Goal: Task Accomplishment & Management: Use online tool/utility

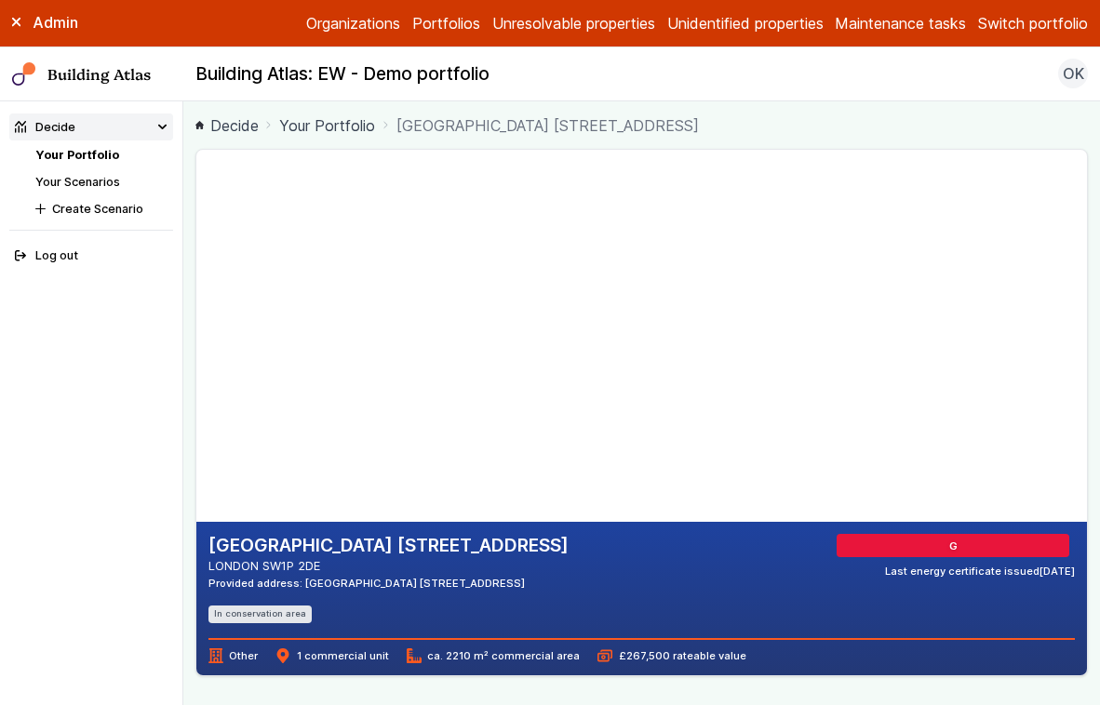
click at [73, 153] on link "Your Portfolio" at bounding box center [77, 155] width 84 height 14
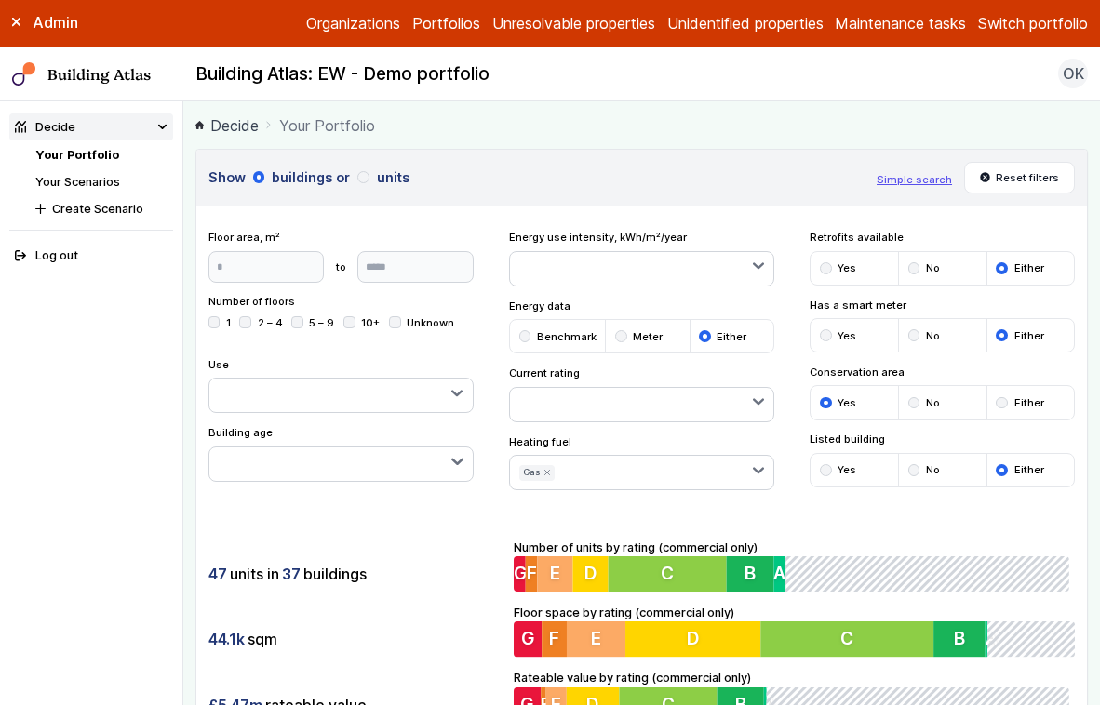
click at [544, 474] on icon "submit" at bounding box center [546, 473] width 5 height 5
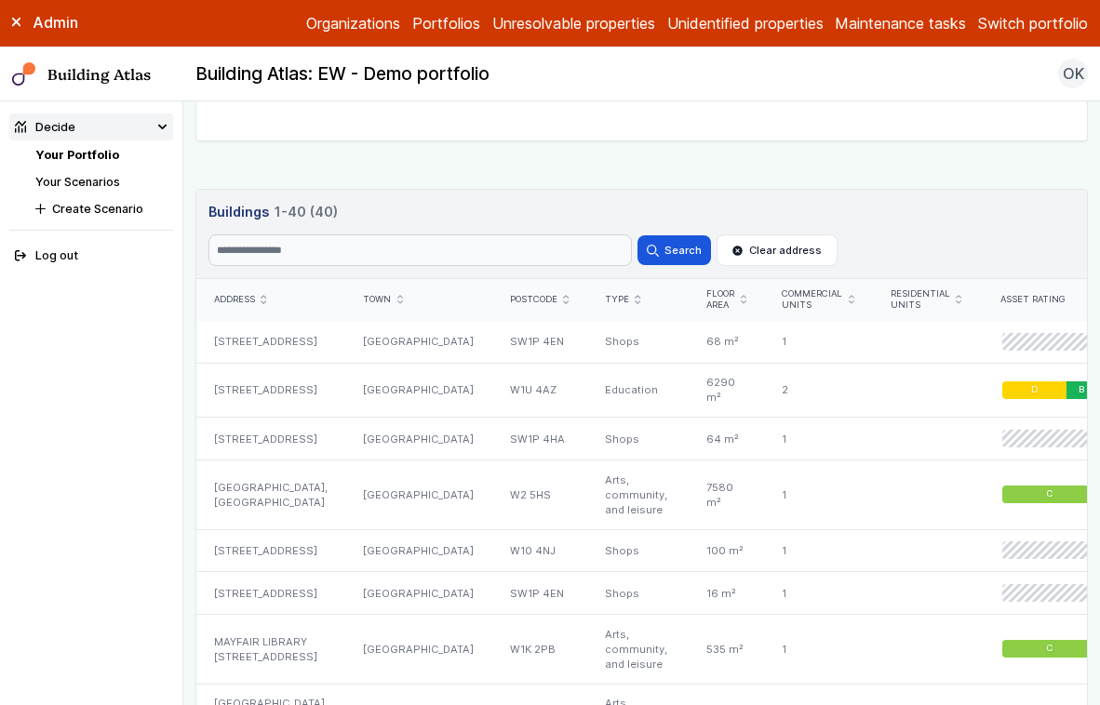
scroll to position [924, 0]
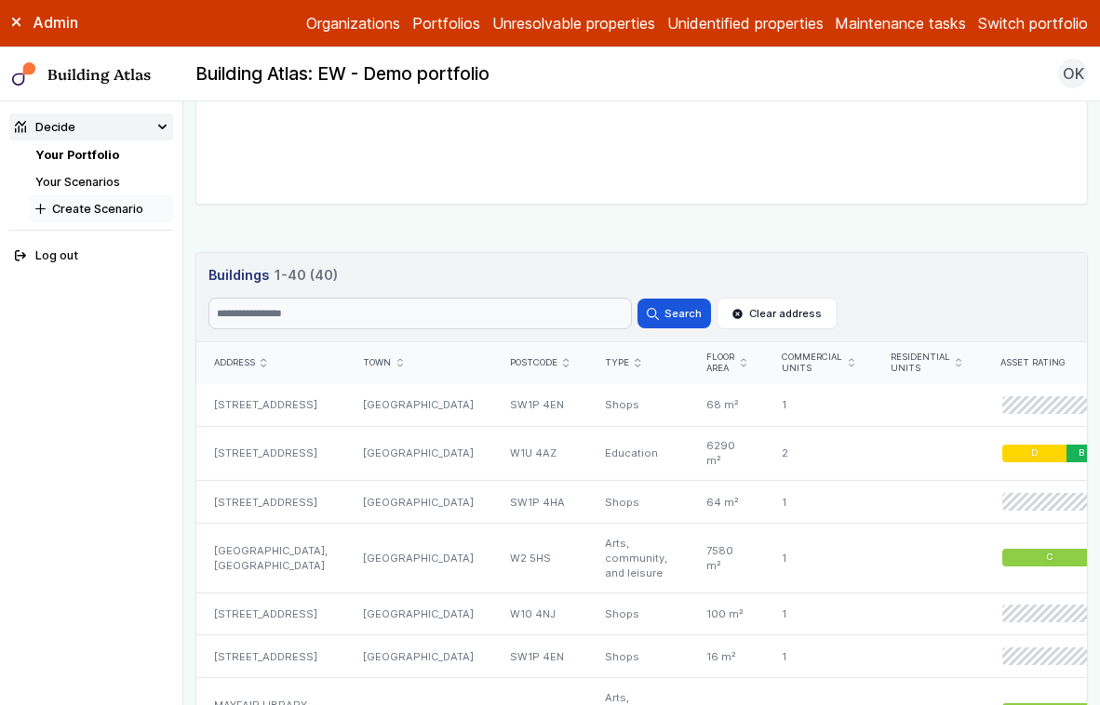
click at [121, 203] on button "Create Scenario" at bounding box center [101, 208] width 143 height 27
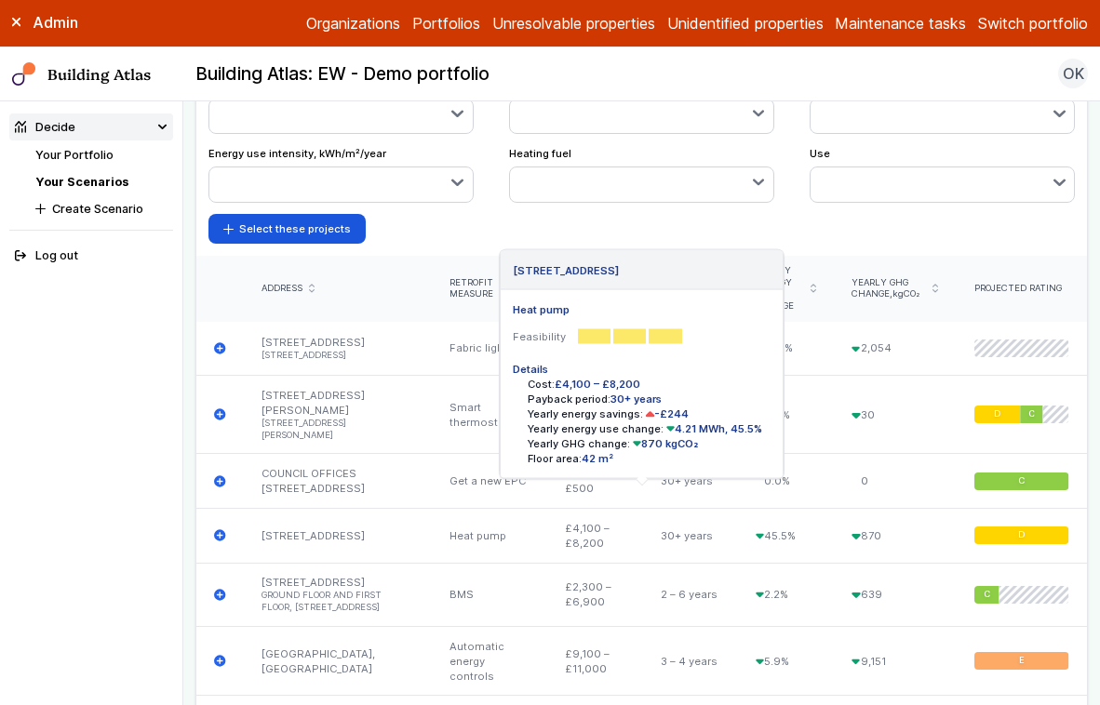
scroll to position [792, 0]
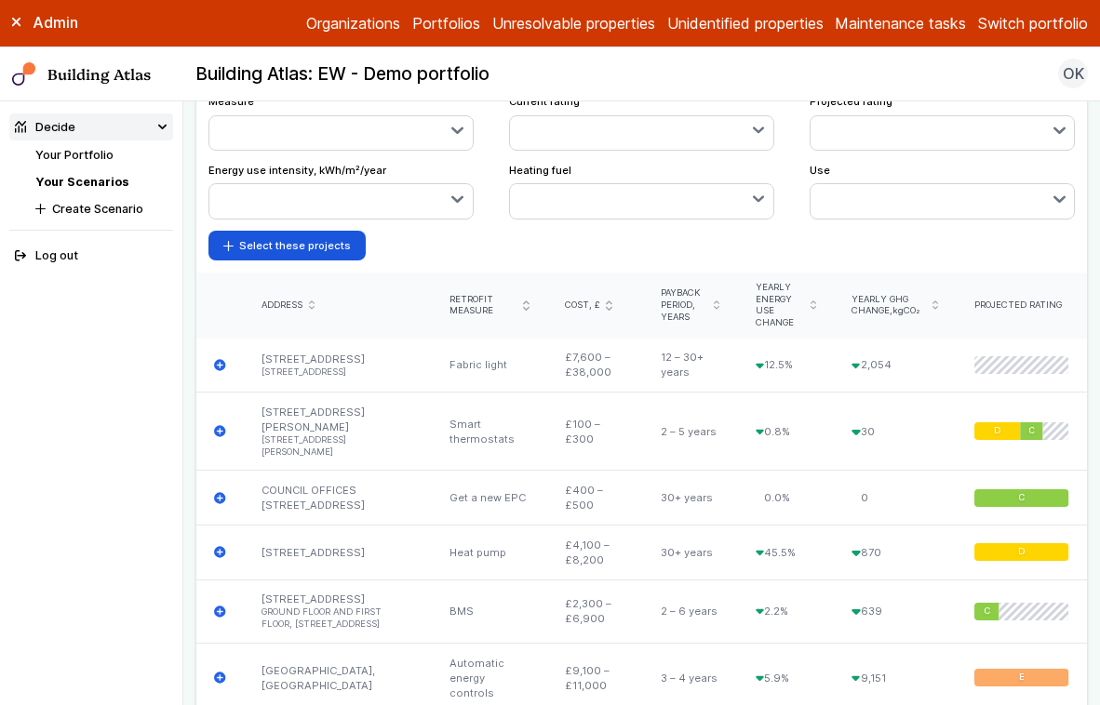
click at [381, 137] on button "button" at bounding box center [340, 132] width 263 height 33
click at [0, 0] on span "Heat pump" at bounding box center [0, 0] width 0 height 0
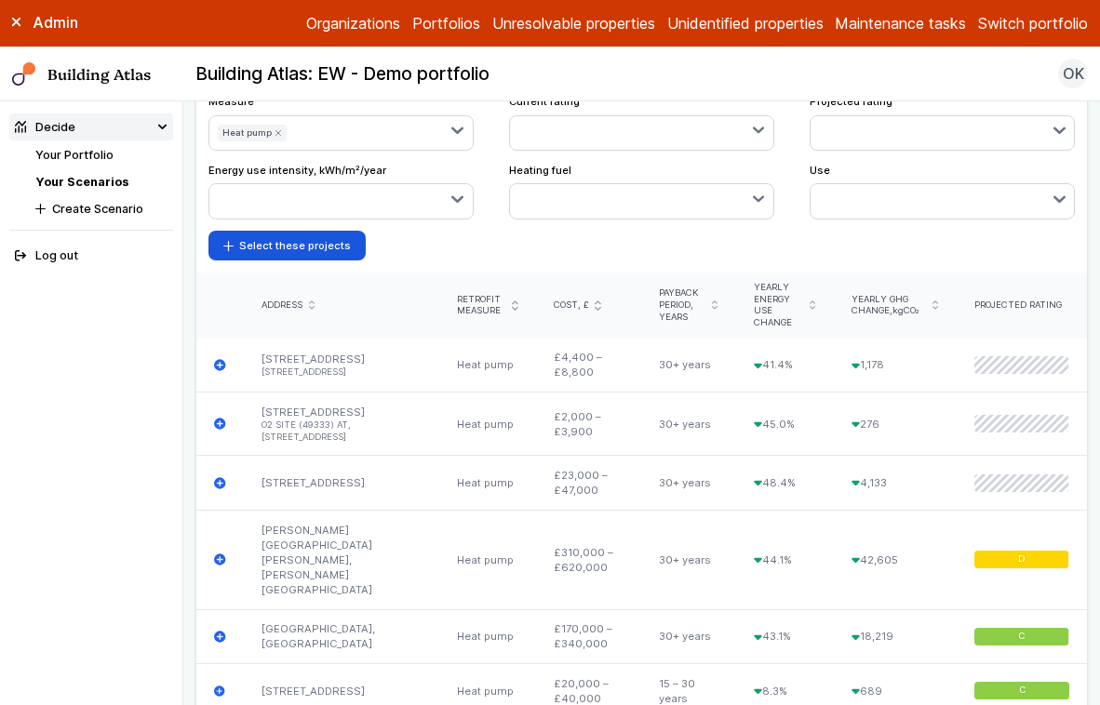
click at [815, 301] on icon "submit" at bounding box center [812, 305] width 6 height 9
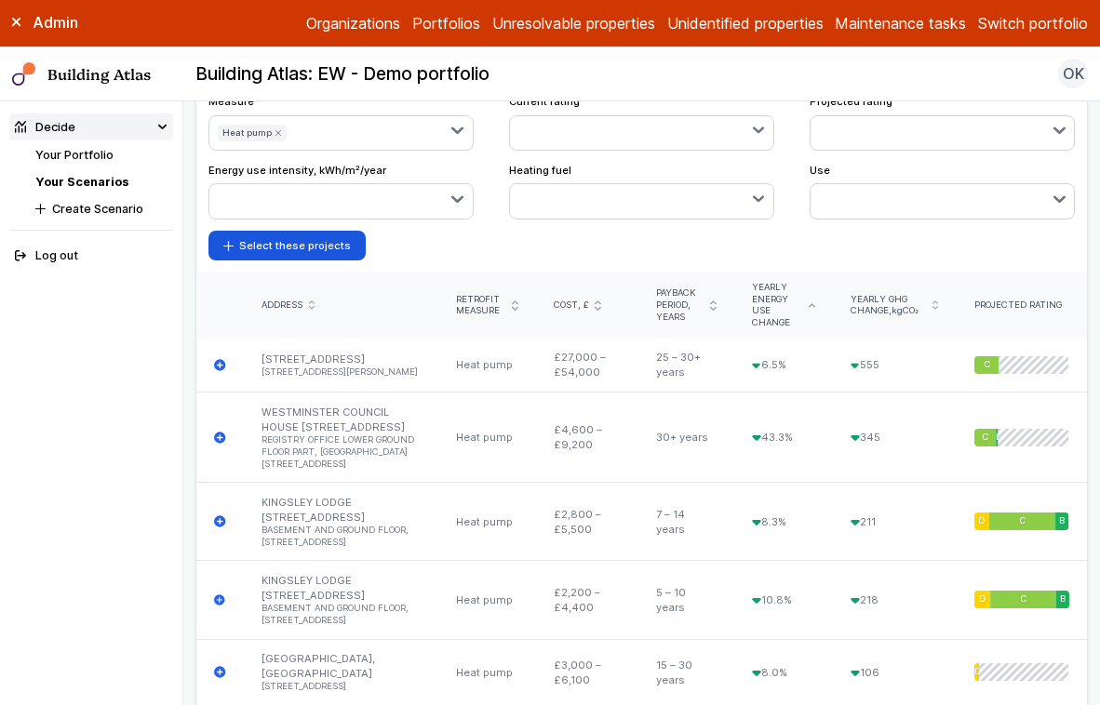
click at [814, 304] on icon "submit" at bounding box center [811, 305] width 5 height 2
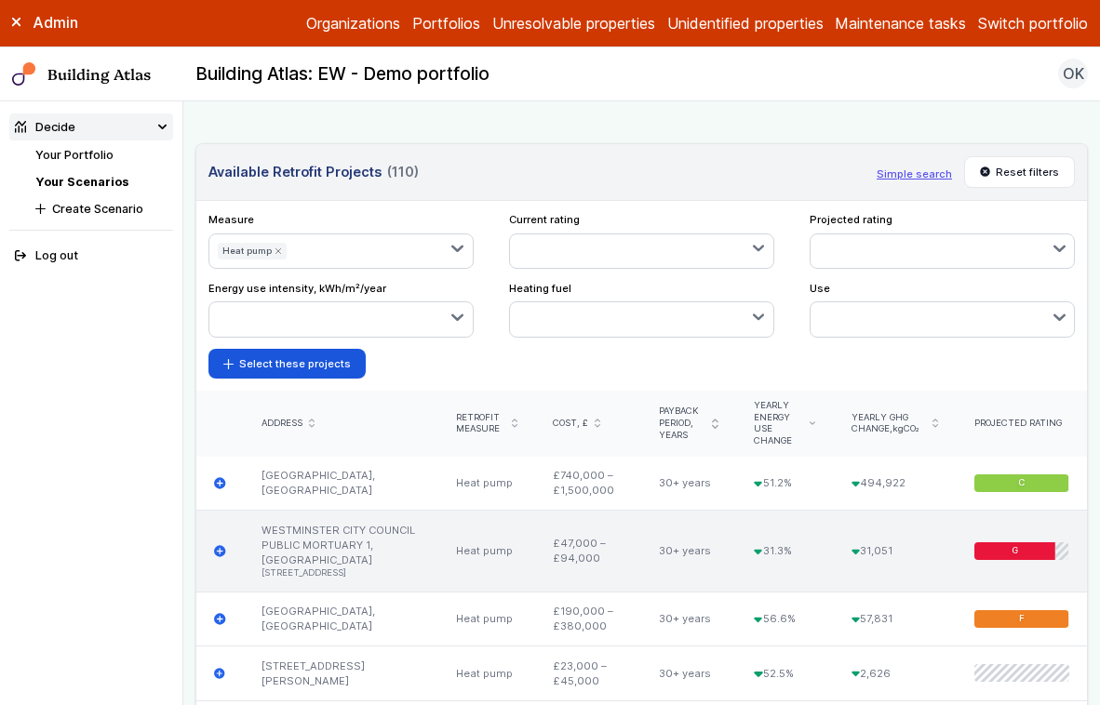
scroll to position [635, 0]
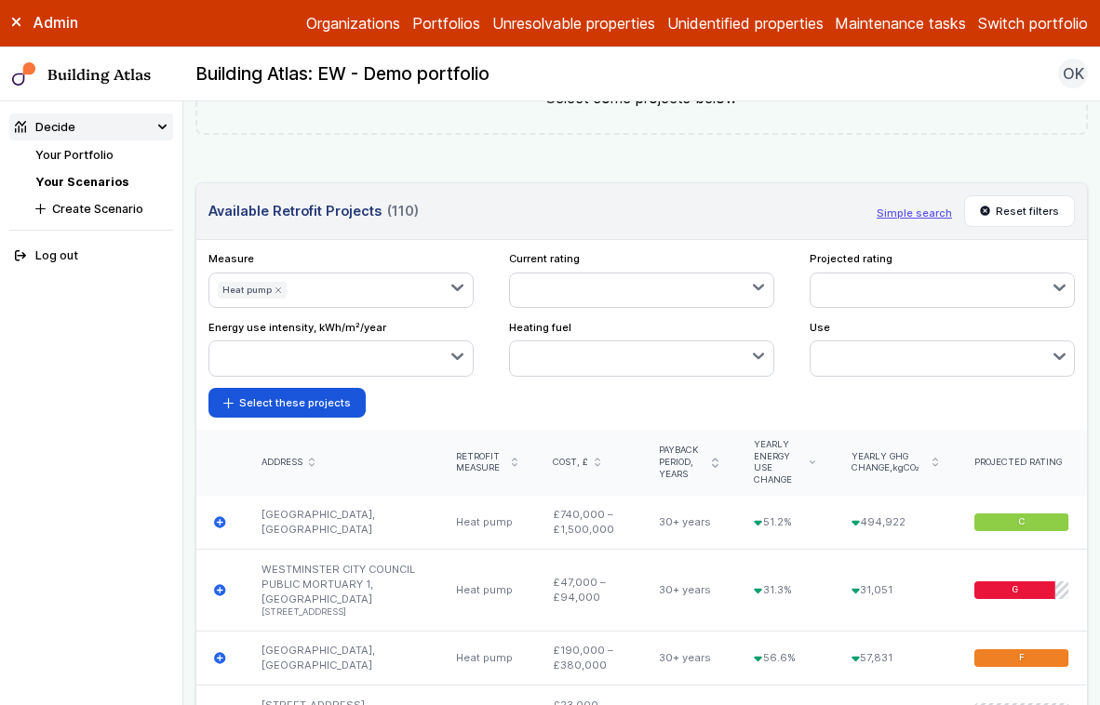
click at [815, 461] on icon "submit" at bounding box center [812, 463] width 6 height 4
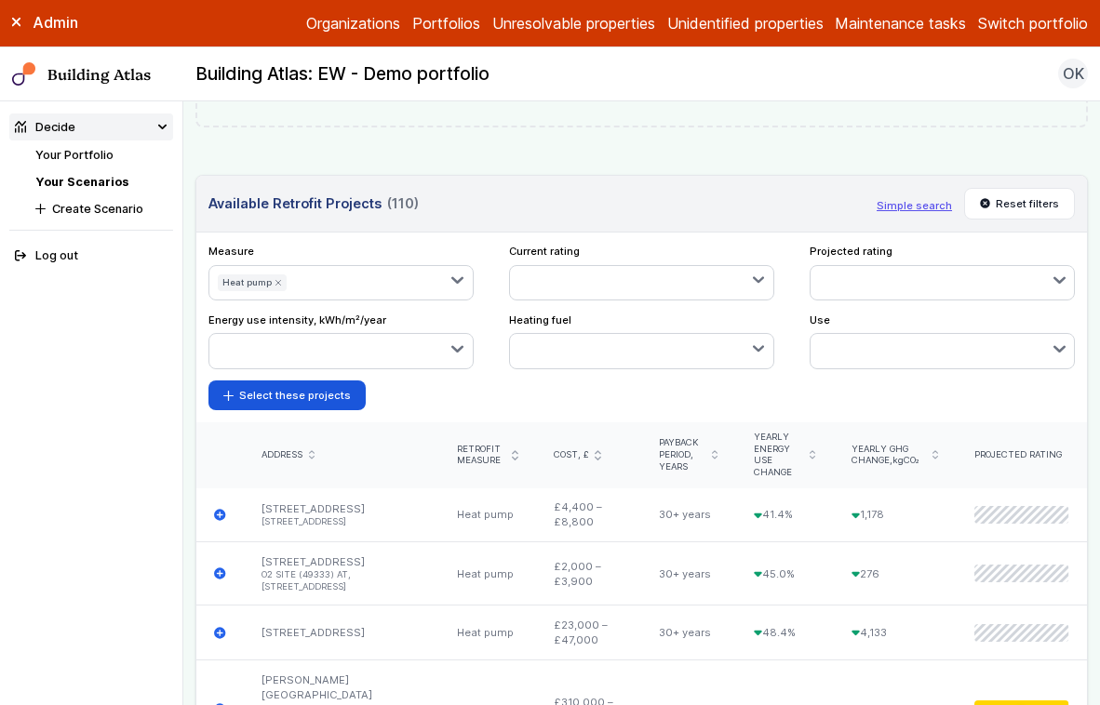
scroll to position [599, 0]
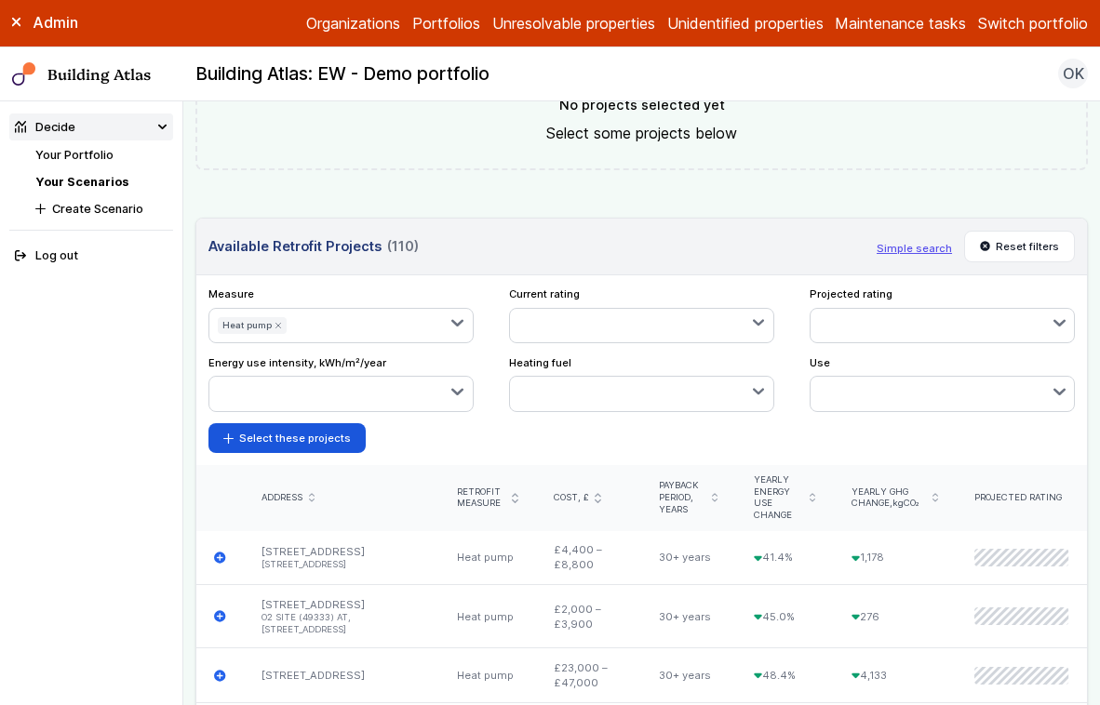
click at [815, 494] on icon "submit" at bounding box center [812, 497] width 5 height 7
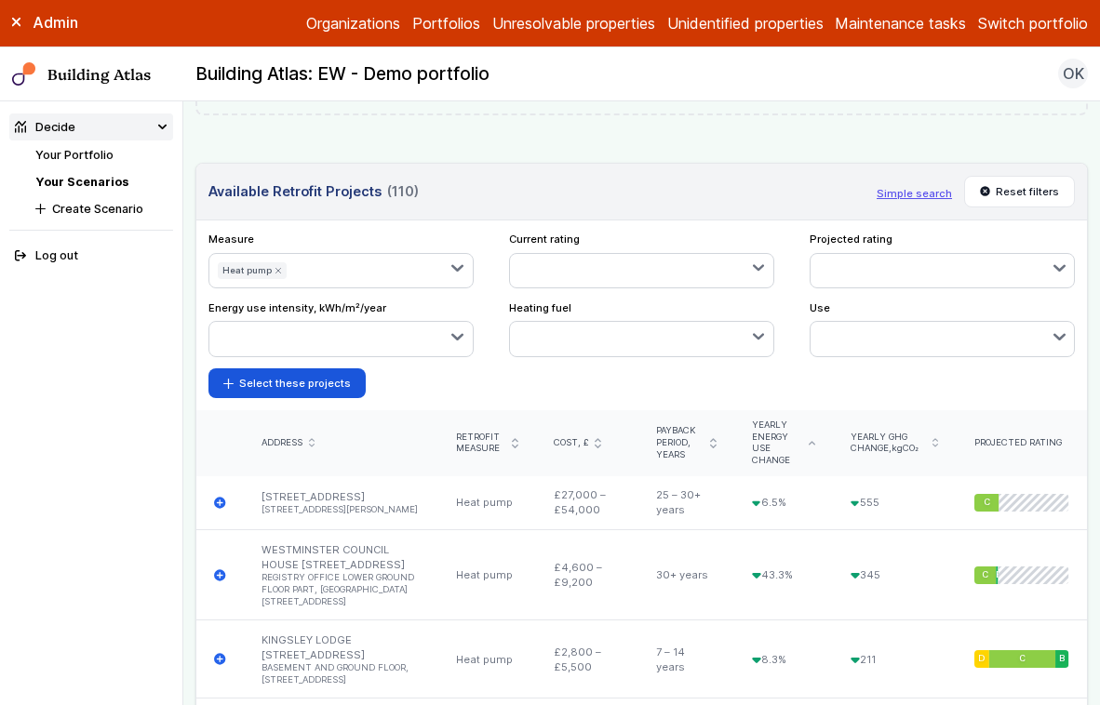
scroll to position [665, 0]
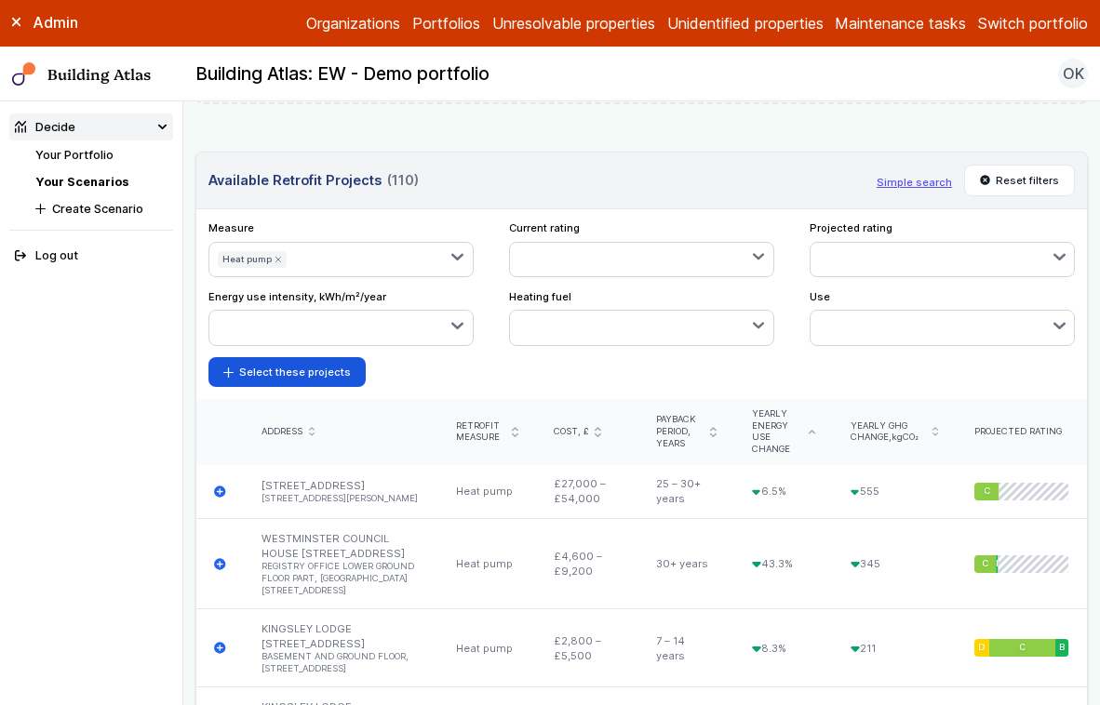
click at [814, 430] on icon "submit" at bounding box center [811, 432] width 6 height 4
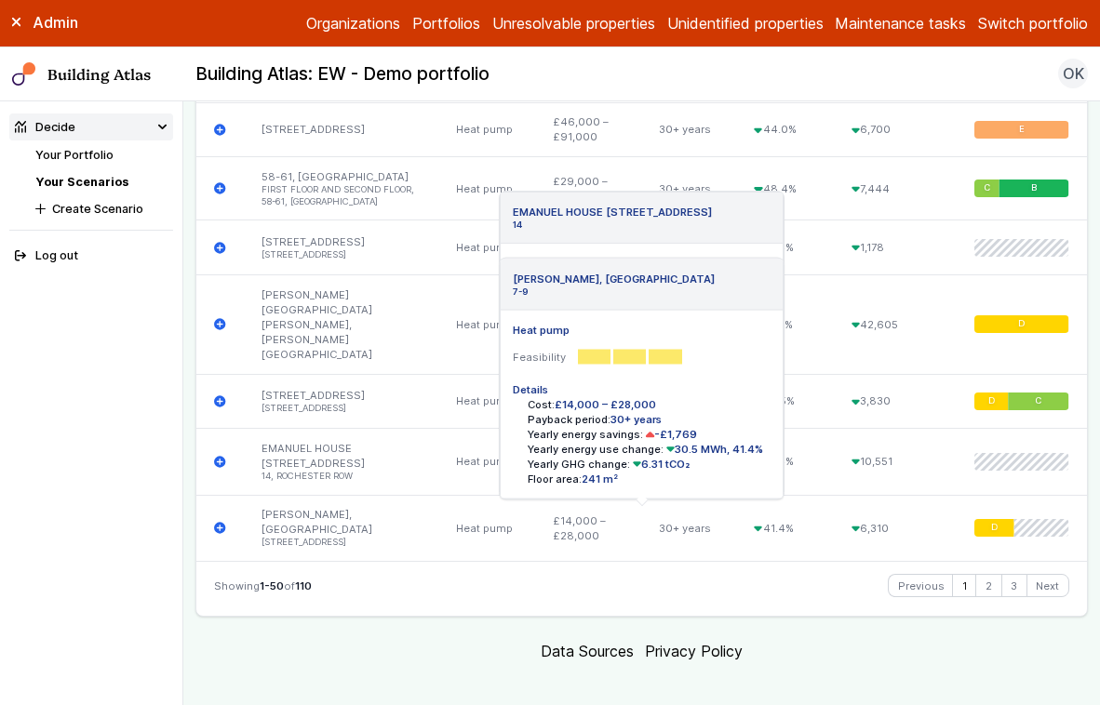
scroll to position [3527, 0]
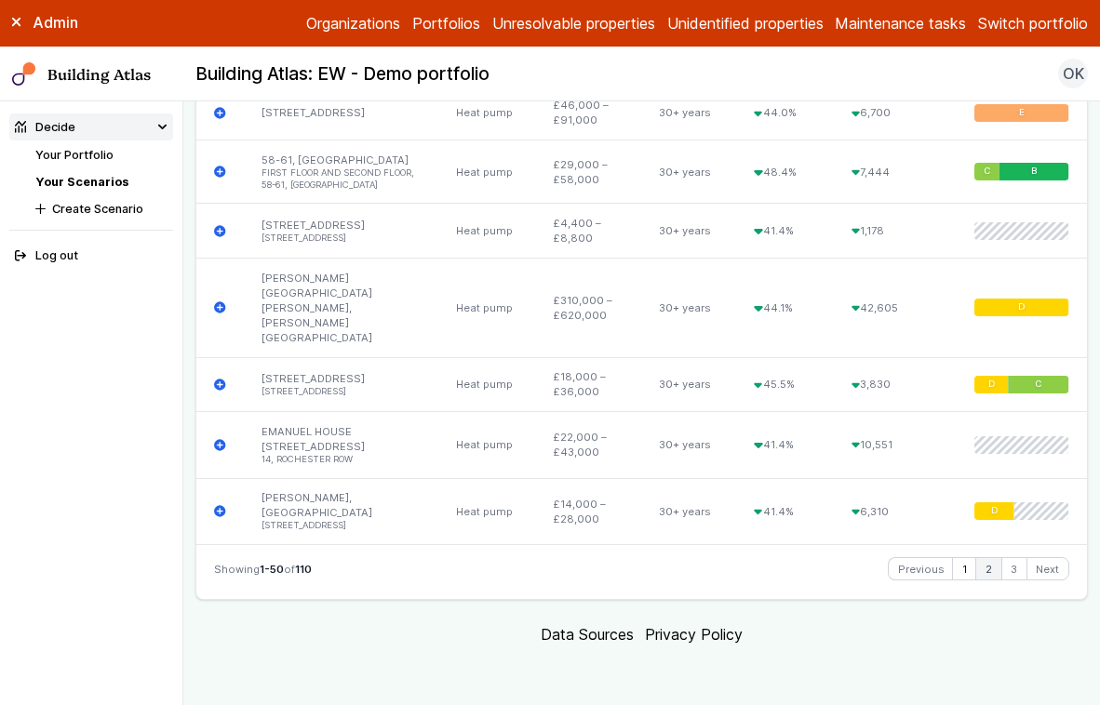
click at [985, 568] on link "2" at bounding box center [988, 569] width 24 height 22
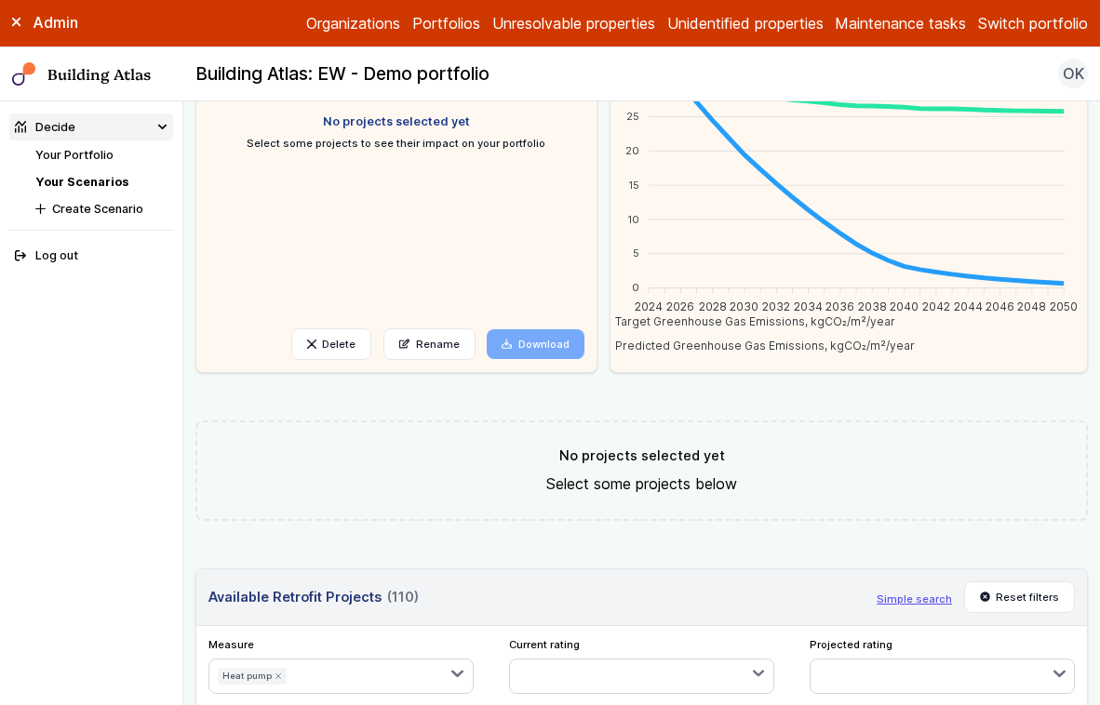
scroll to position [244, 0]
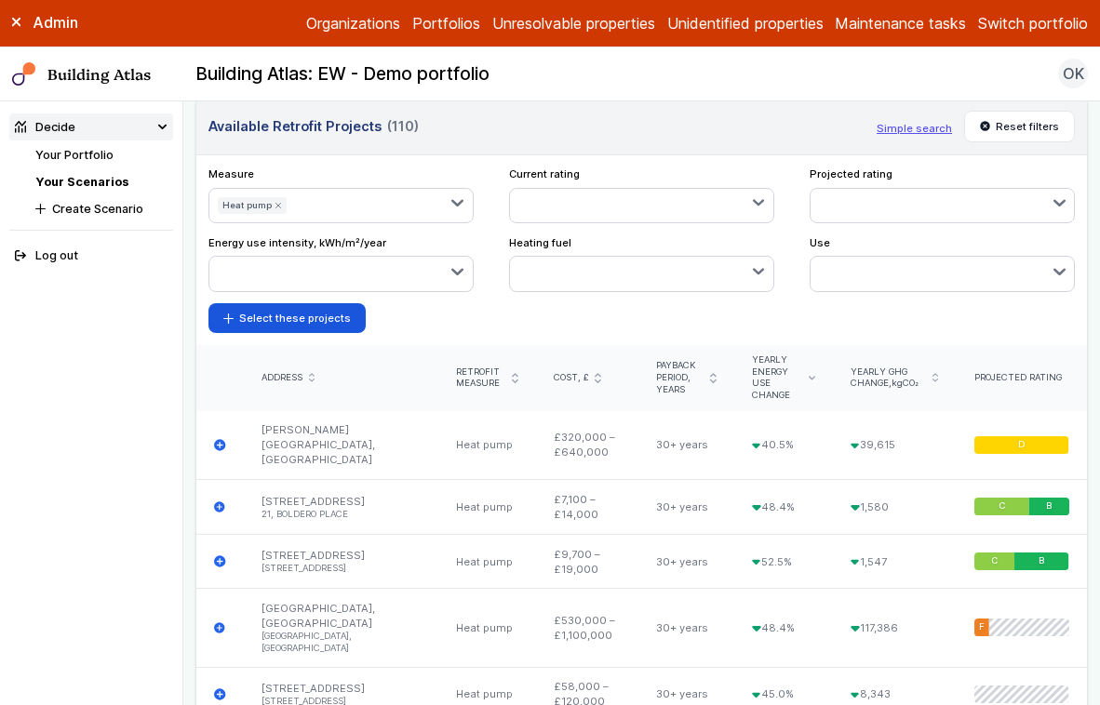
scroll to position [675, 0]
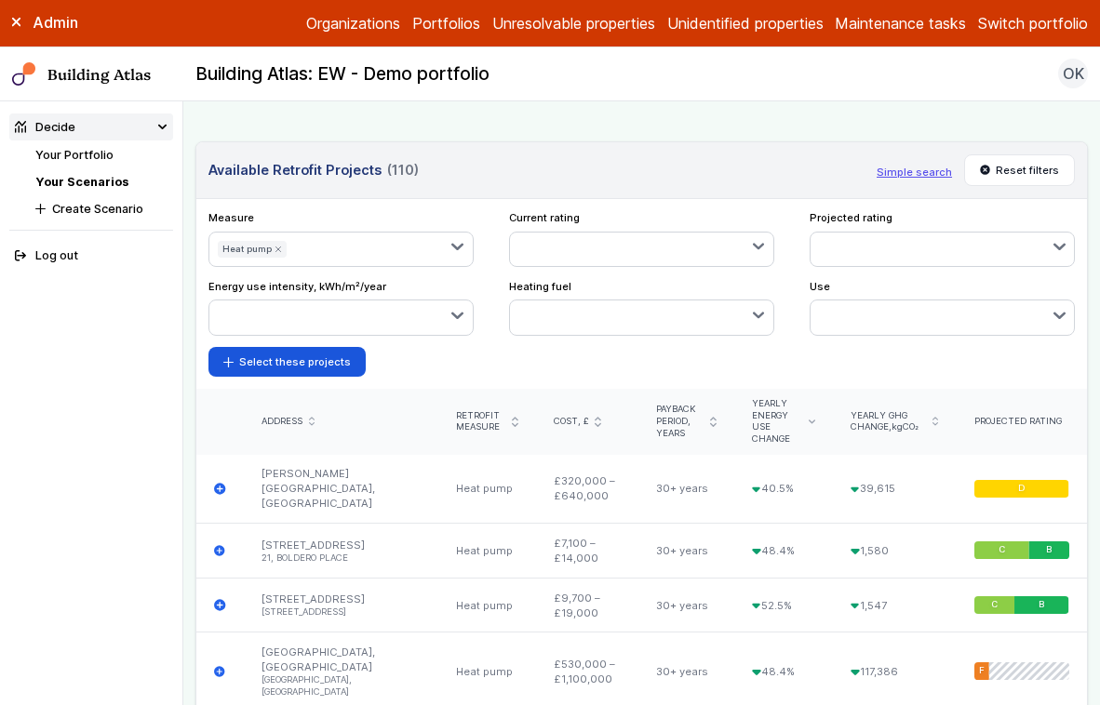
click at [276, 247] on icon "submit" at bounding box center [278, 249] width 5 height 5
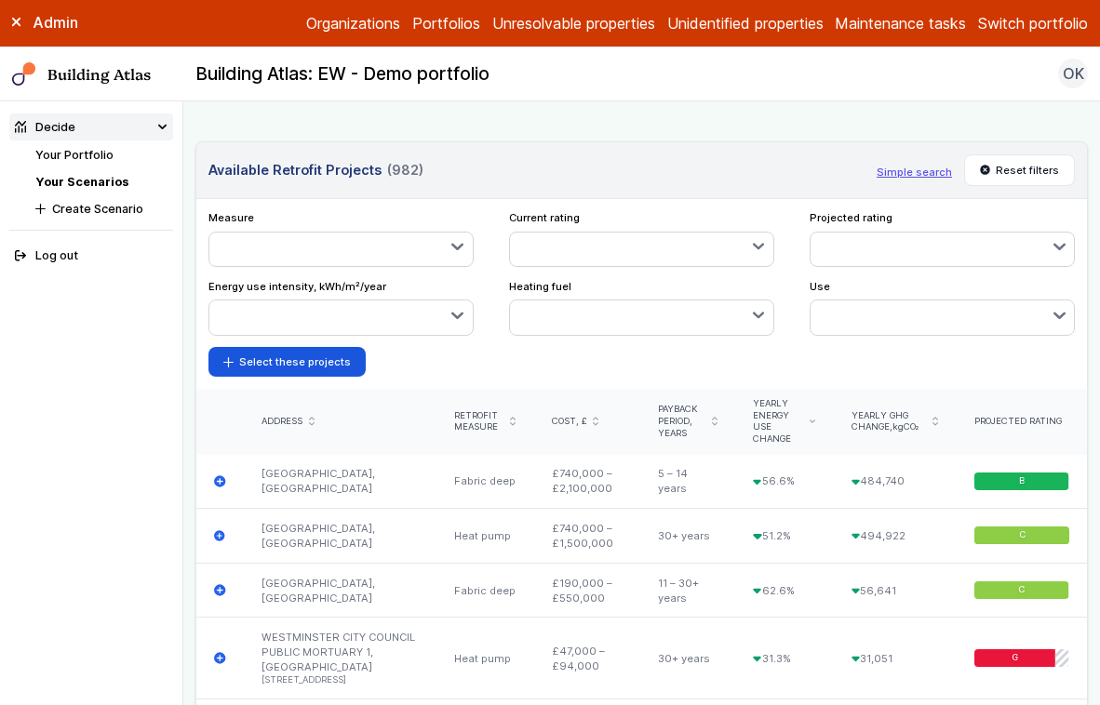
click at [717, 417] on icon "submit" at bounding box center [715, 421] width 6 height 9
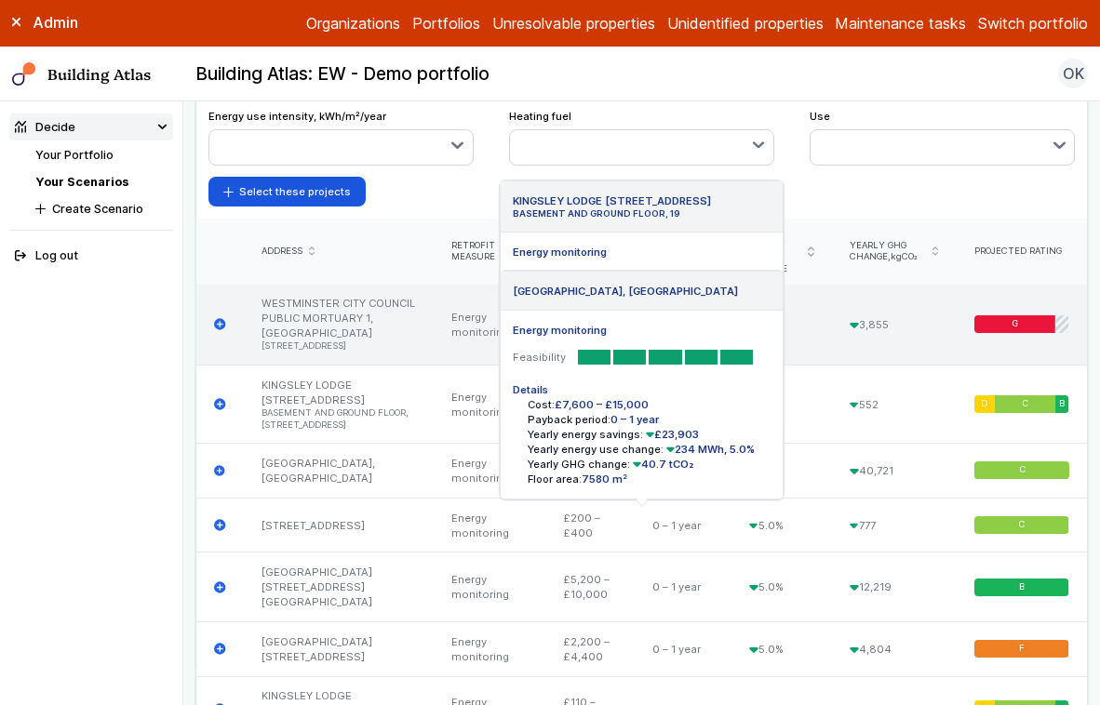
scroll to position [782, 0]
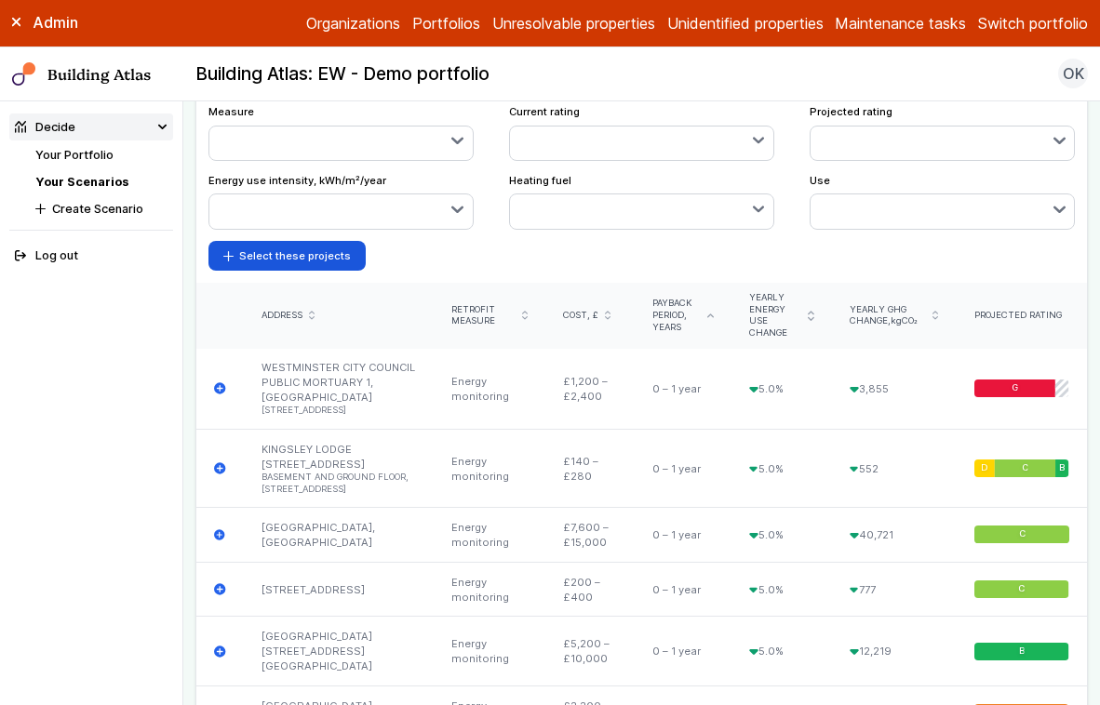
click at [813, 312] on icon "submit" at bounding box center [810, 315] width 5 height 7
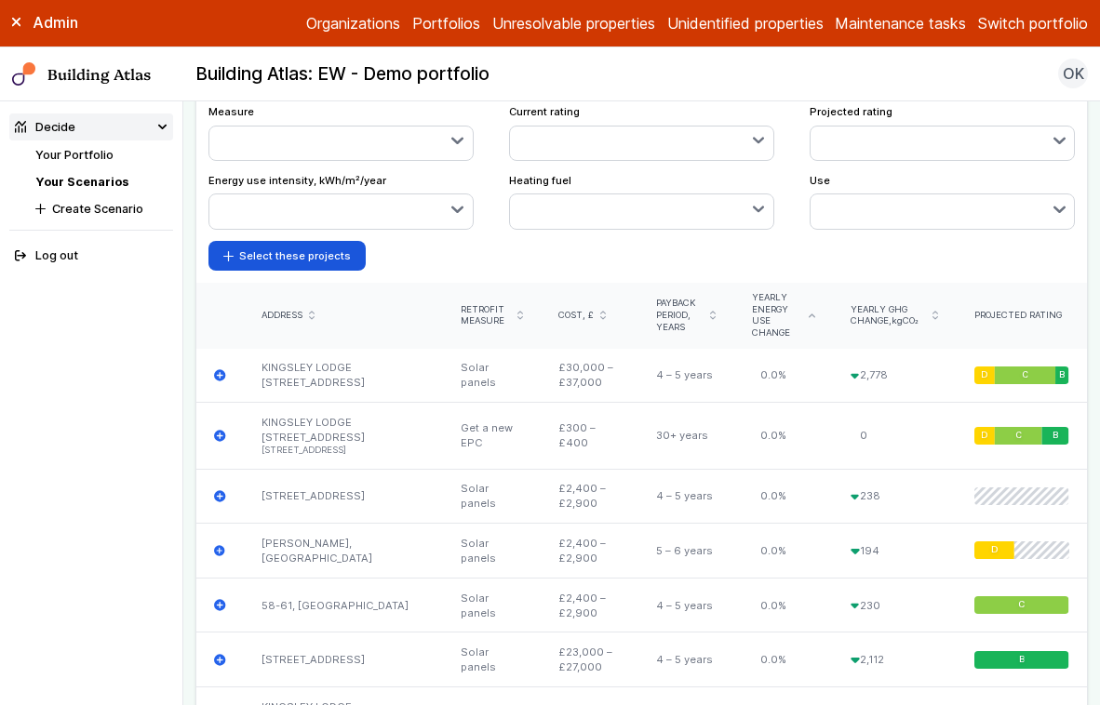
click at [715, 312] on icon "submit" at bounding box center [713, 315] width 5 height 7
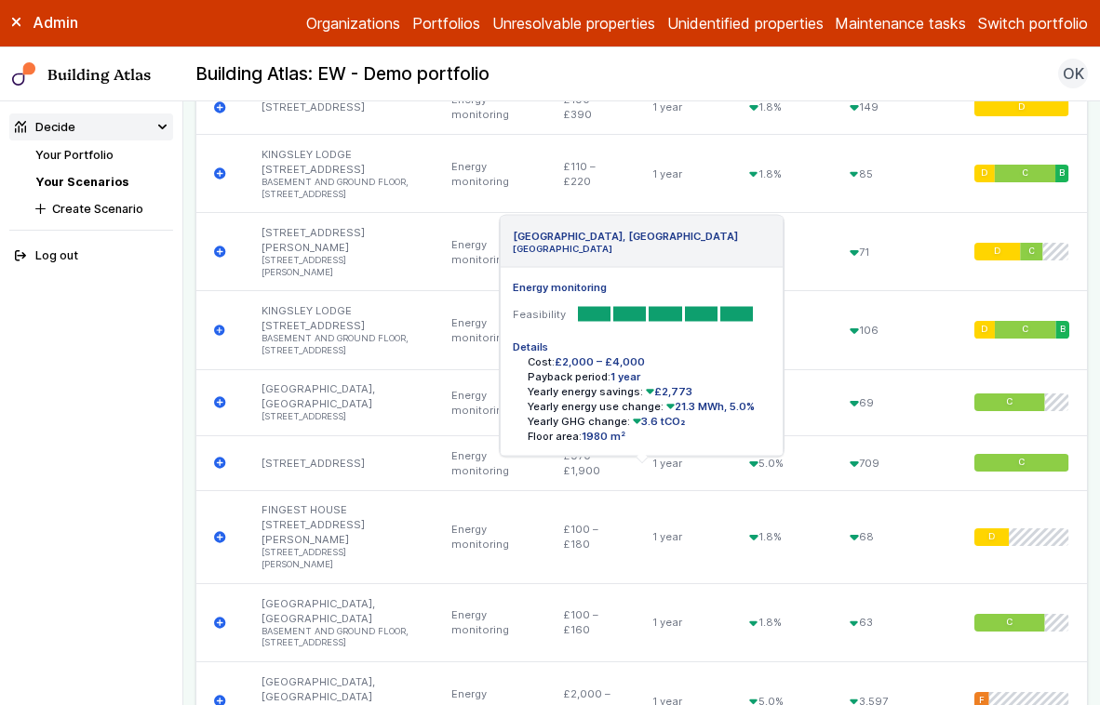
scroll to position [3774, 0]
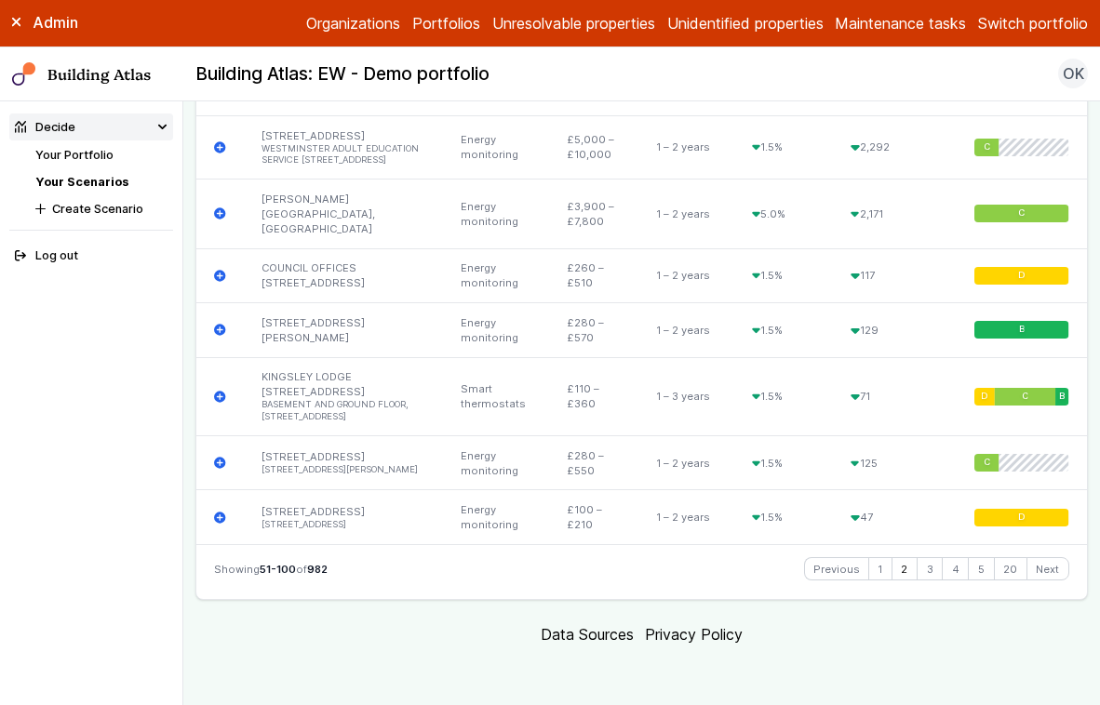
scroll to position [3616, 0]
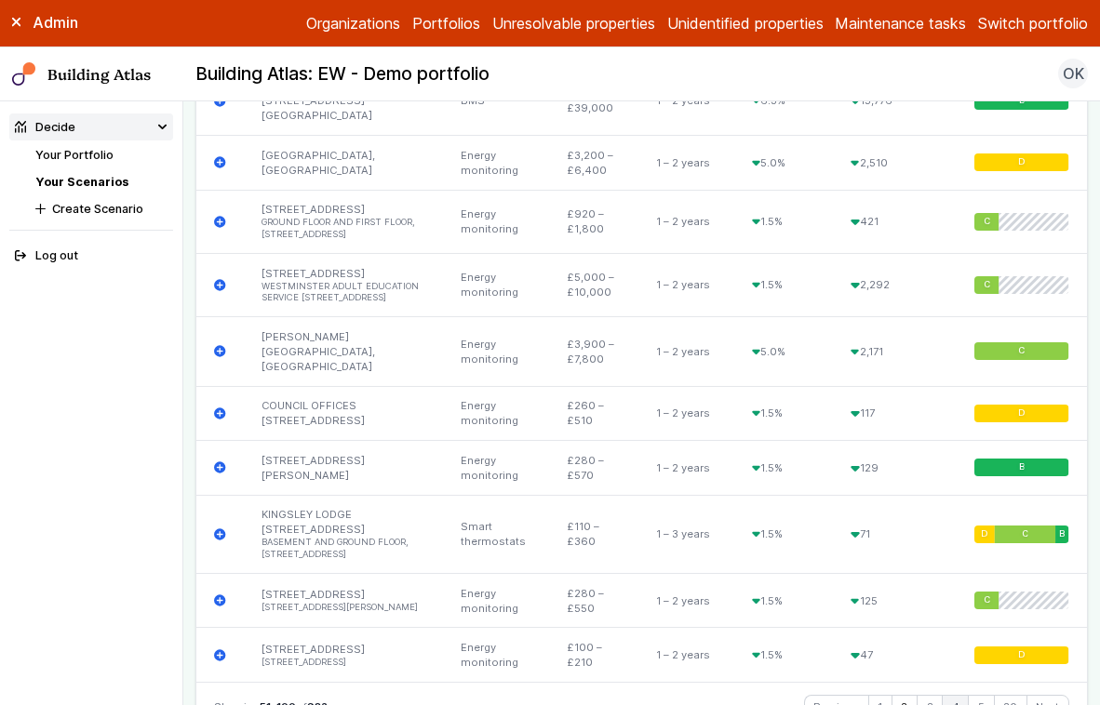
click at [955, 696] on link "4" at bounding box center [954, 707] width 25 height 22
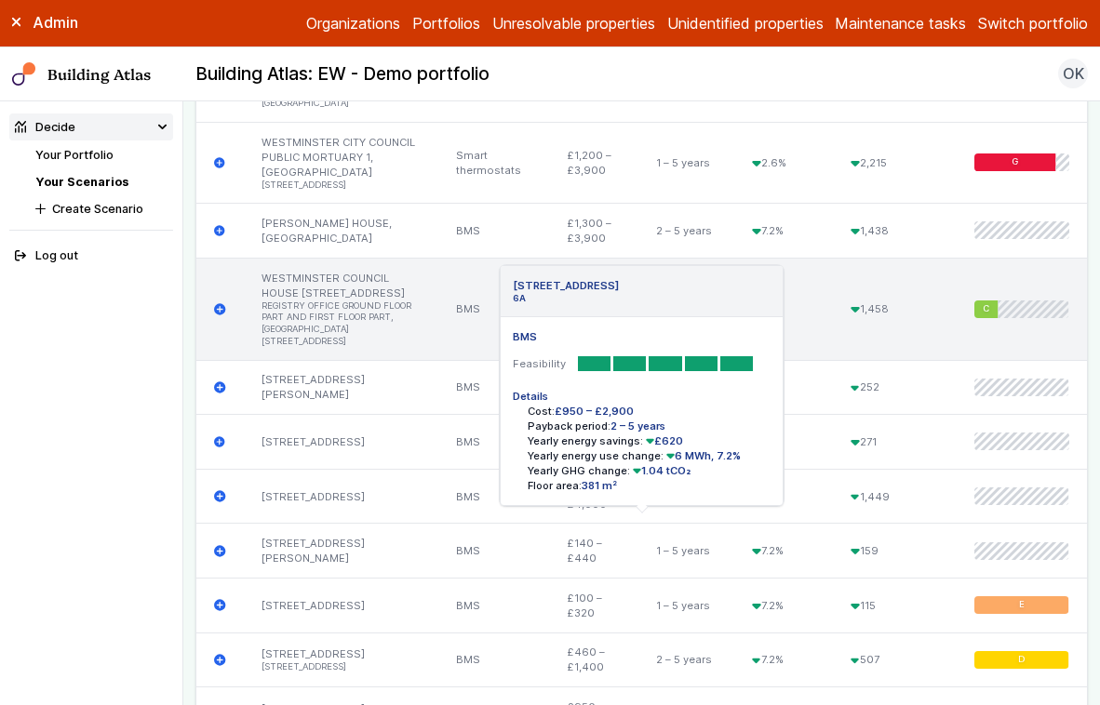
scroll to position [3760, 0]
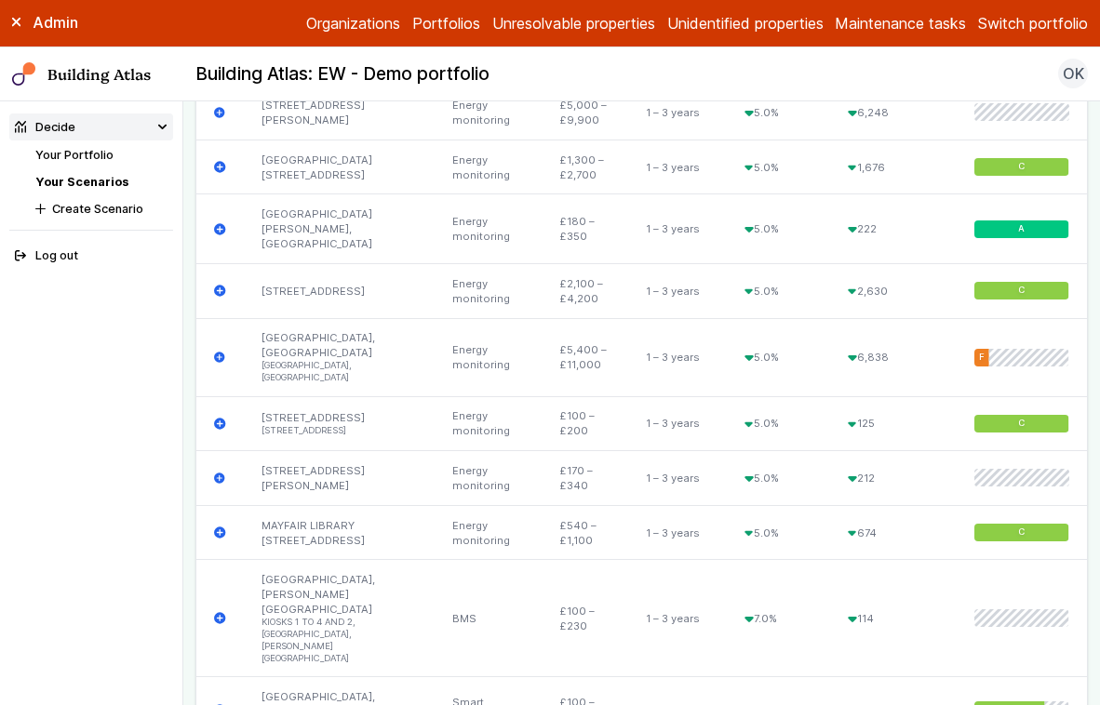
scroll to position [3561, 0]
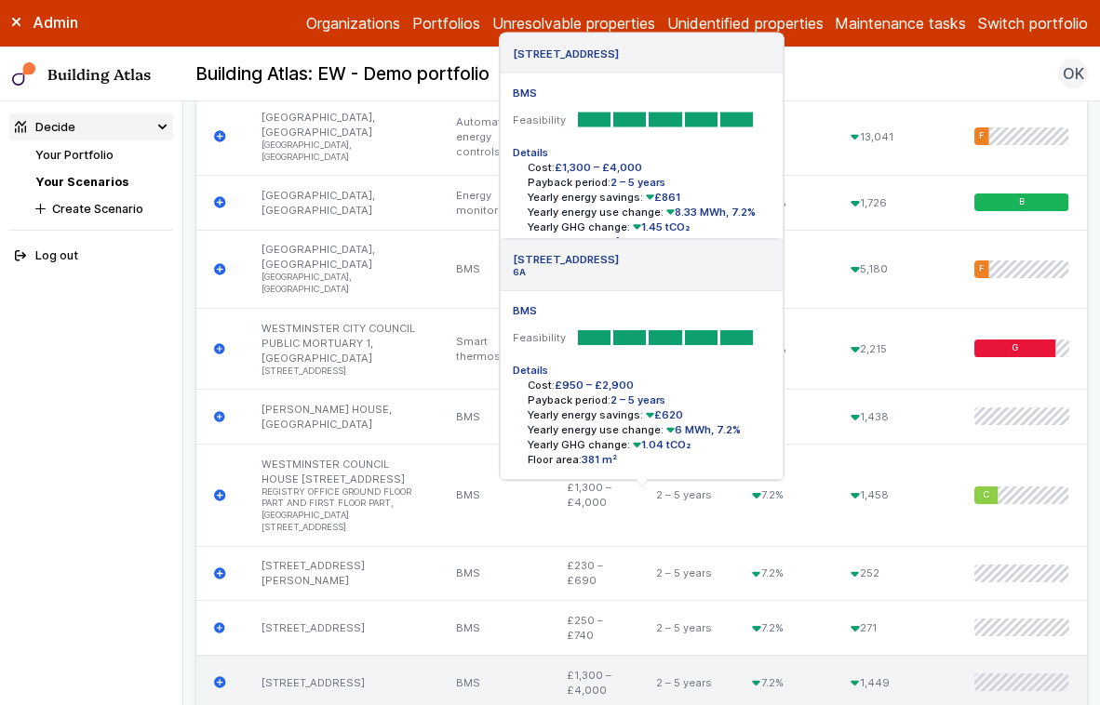
scroll to position [3783, 0]
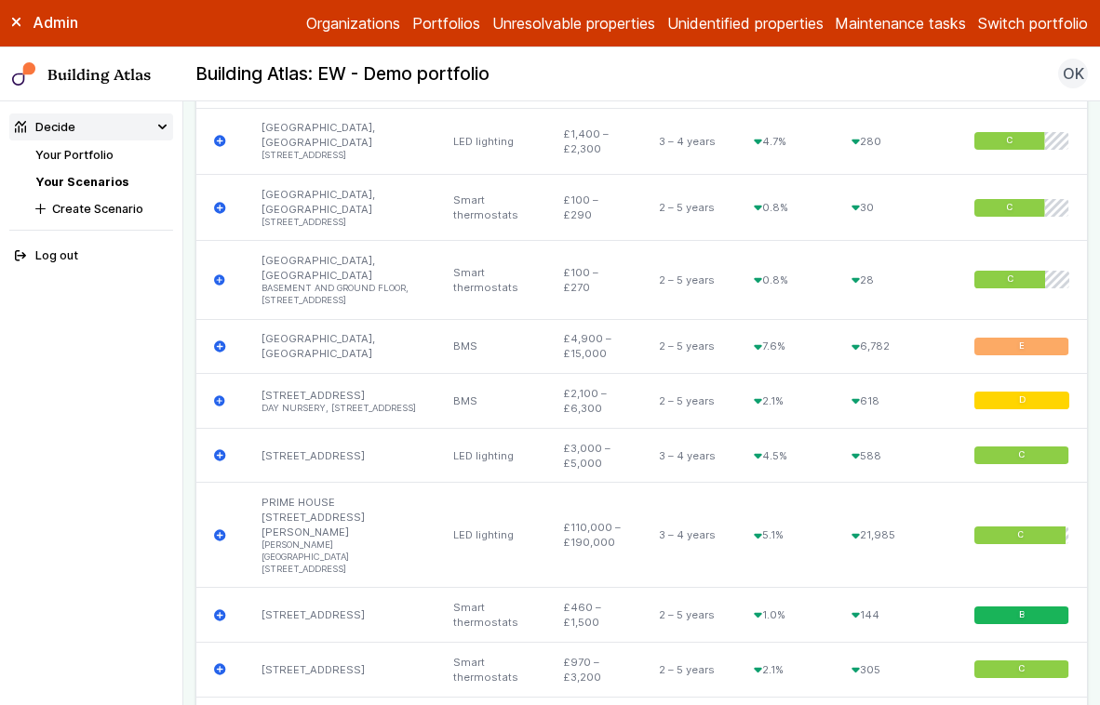
scroll to position [3773, 0]
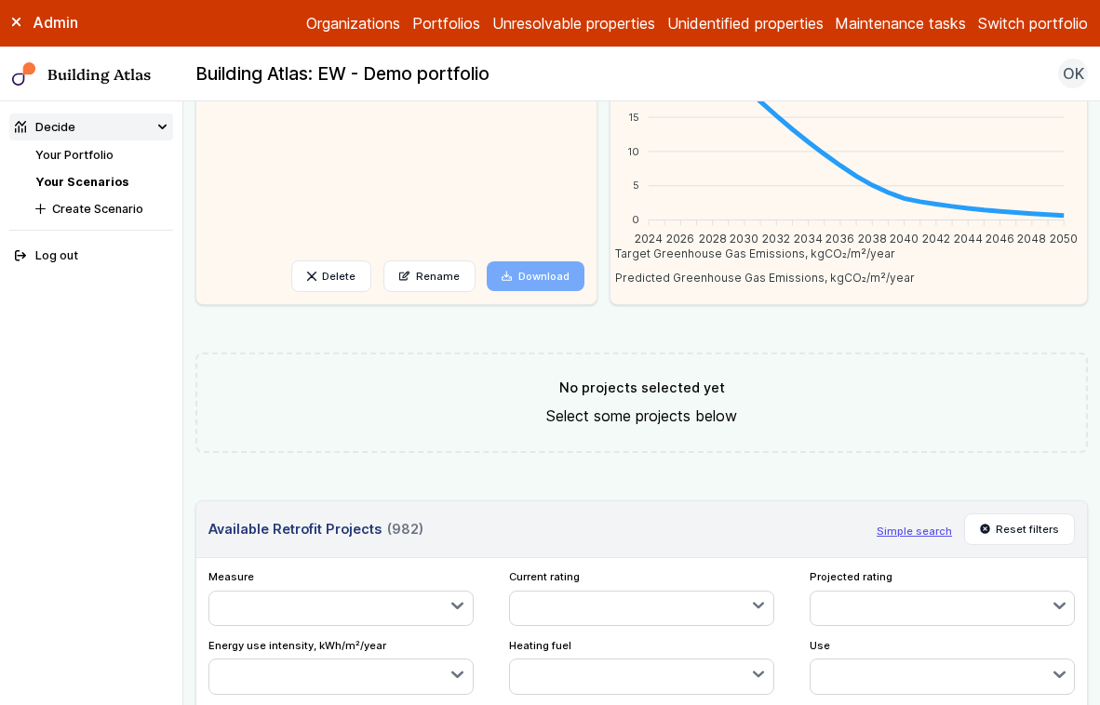
scroll to position [267, 0]
